Goal: Task Accomplishment & Management: Manage account settings

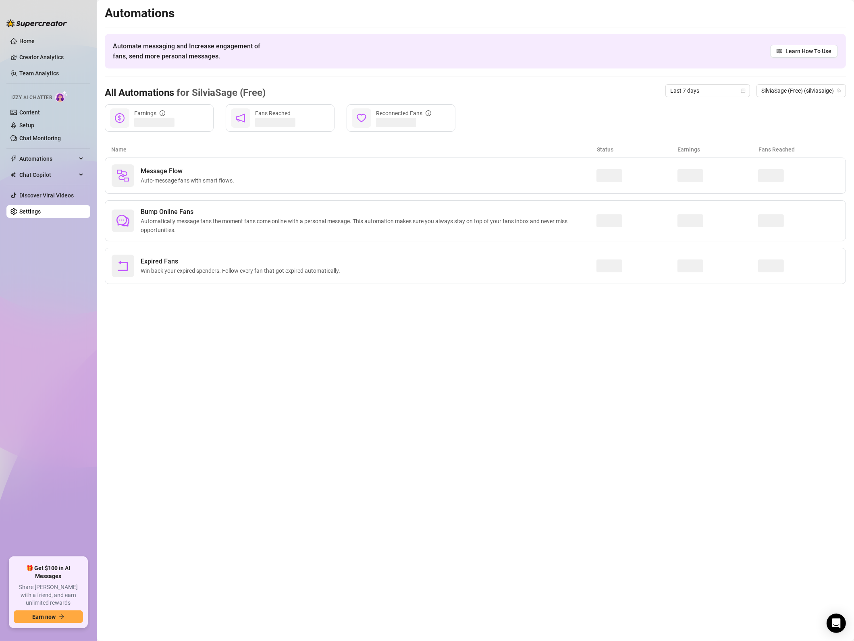
click at [400, 387] on main "Automations Automate messaging and Increase engagement of fans, send more perso…" at bounding box center [475, 320] width 757 height 641
click at [159, 182] on span "Auto-message fans with smart flows." at bounding box center [189, 180] width 97 height 9
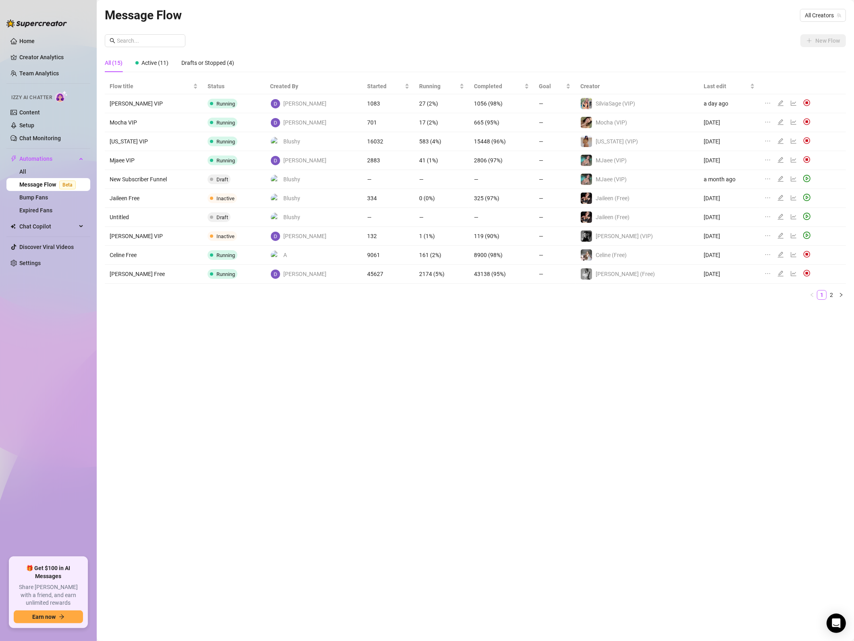
click at [803, 276] on img at bounding box center [806, 273] width 7 height 7
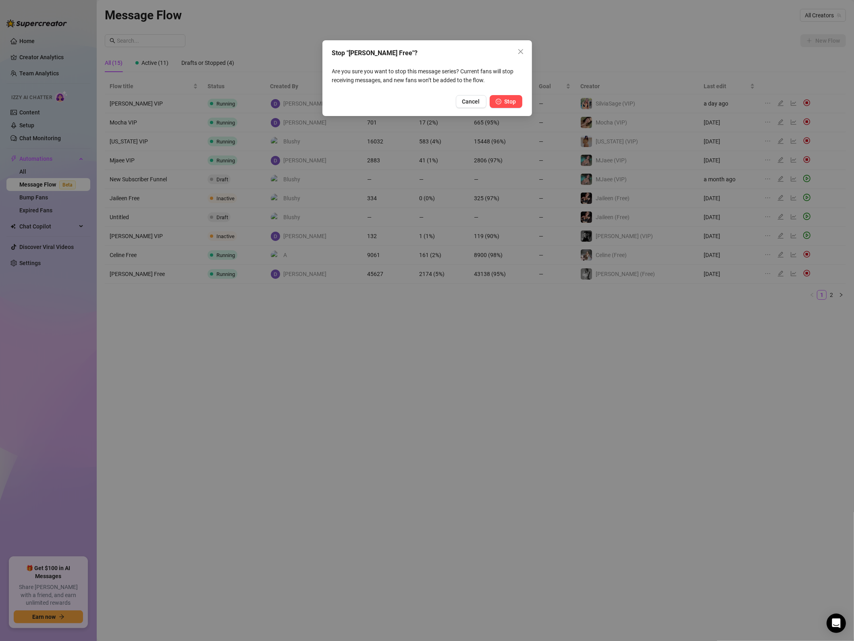
click at [506, 98] on span "Stop" at bounding box center [510, 101] width 12 height 6
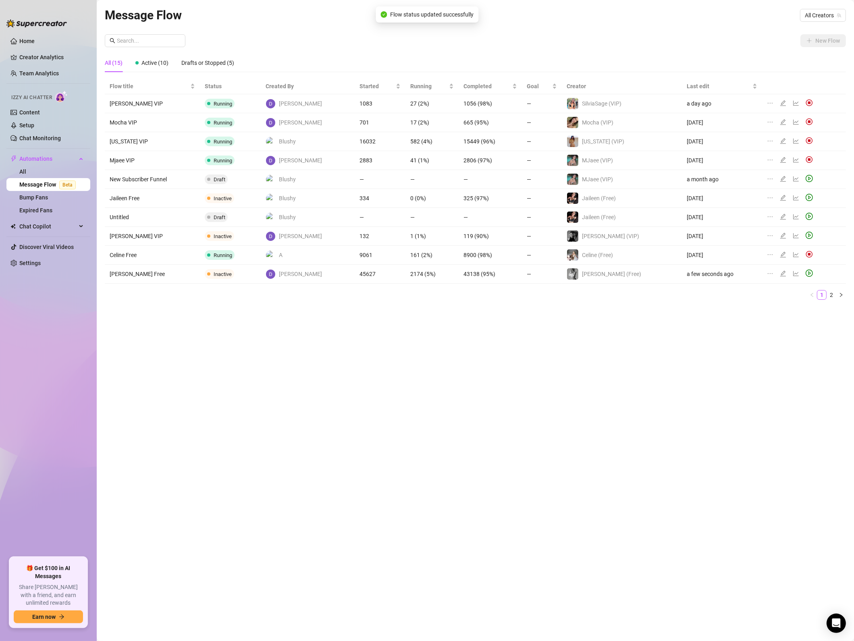
click at [378, 512] on div "Message Flow All Creators New Flow All (15) Active (10) Drafts or Stopped (5) F…" at bounding box center [475, 311] width 741 height 611
click at [376, 456] on div "Message Flow All Creators New Flow All (15) Active (10) Drafts or Stopped (5) F…" at bounding box center [475, 311] width 741 height 611
